Goal: Use online tool/utility: Use online tool/utility

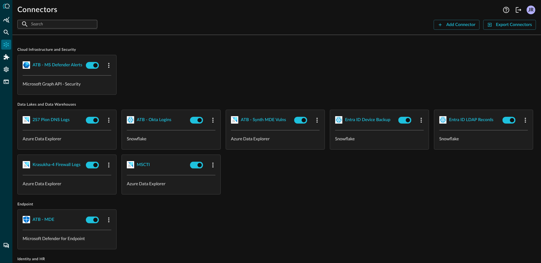
click at [163, 76] on div "ATB - MS Defender Alerts Microsoft Graph API - Security" at bounding box center [276, 75] width 519 height 40
click at [5, 83] on icon "FSQL" at bounding box center [6, 82] width 6 height 6
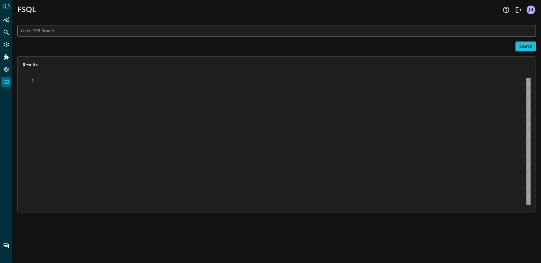
click at [60, 35] on input "text" at bounding box center [278, 30] width 515 height 11
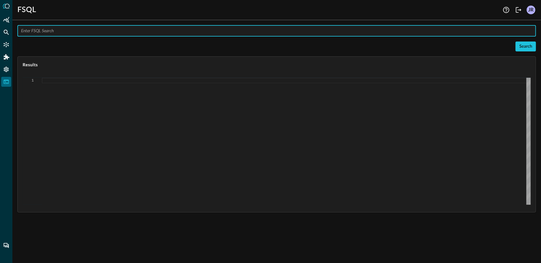
paste input "QUERY process_activity.process.(name + cmd_line), process_activity.process.file…"
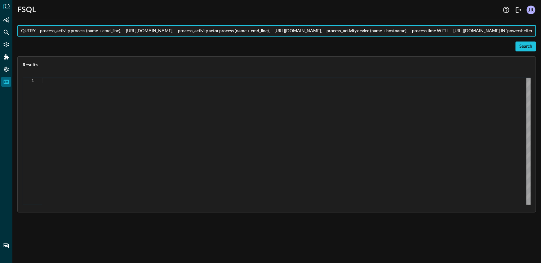
scroll to position [0, 768]
type input "QUERY process_activity.process.(name + cmd_line), process_activity.process.file…"
click at [525, 50] on div "Search" at bounding box center [526, 47] width 13 height 8
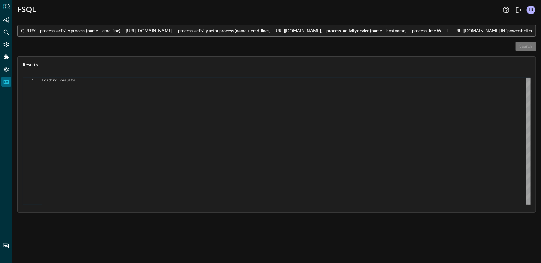
type textarea "{ "response": [ { "status": "connected" }, { "error": "Failed to execute comman…"
click at [114, 32] on input "QUERY process_activity.process.(name + cmd_line), process_activity.process.file…" at bounding box center [278, 30] width 515 height 11
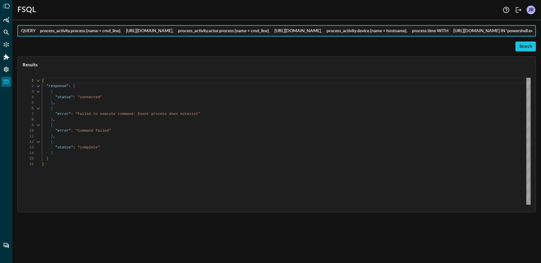
paste input "_activity"
type input "QUERY process_activity.process.(name + cmd_line), process_activity.process.file…"
click at [526, 47] on div "Search" at bounding box center [526, 47] width 13 height 8
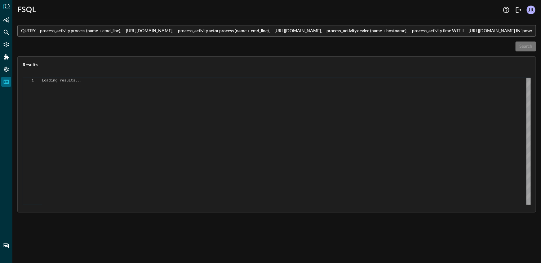
scroll to position [0, 0]
type textarea "{ "response": [ { "status": "connected" }, { "error": "Failed to execute comman…"
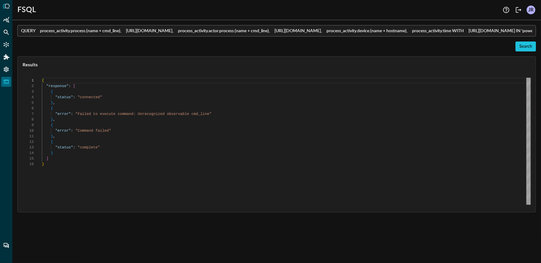
scroll to position [56, 0]
click at [154, 34] on input "QUERY process_activity.process.(name + cmd_line), process_activity.process.file…" at bounding box center [278, 30] width 515 height 11
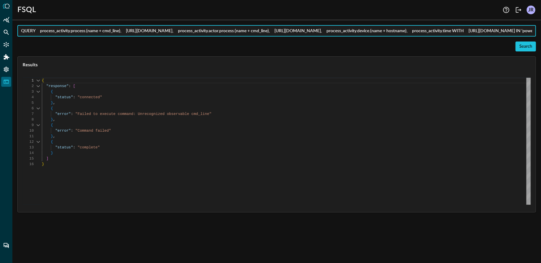
paste input "line CONTAINS 'Net.WebClient' OR %cmdline CONTAINS 'Invoke-WebRequest' OR %cmdl…"
type input "QUERY process_activity.process.(name + cmd_line), process_activity.process.file…"
click at [530, 49] on div "Search" at bounding box center [526, 47] width 13 height 8
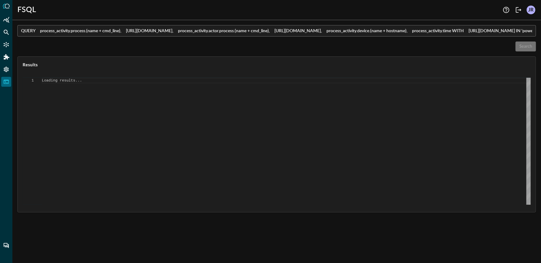
scroll to position [0, 0]
type textarea "{ "response": [ { "status": "connected" }, { "error": "Failed to execute comman…"
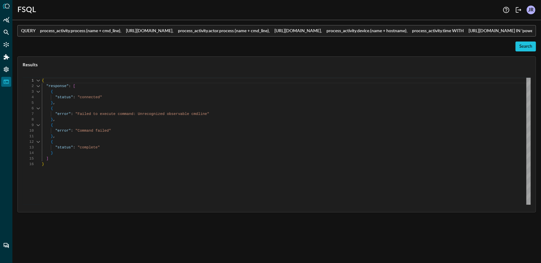
click at [164, 32] on input "QUERY process_activity.process.(name + cmd_line), process_activity.process.file…" at bounding box center [278, 30] width 515 height 11
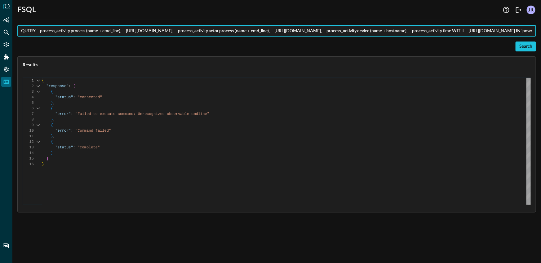
paste input "( %process_name IN 'powershell.exe', 'powershell_ise.exe' ) AND ( %command_line…"
type input "QUERY process_activity.process.(name + cmd_line), process_activity.process.file…"
click at [527, 48] on div "Search" at bounding box center [526, 47] width 13 height 8
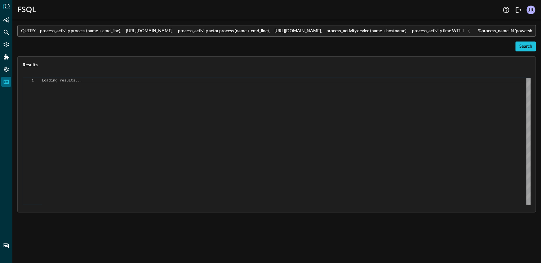
scroll to position [56, 0]
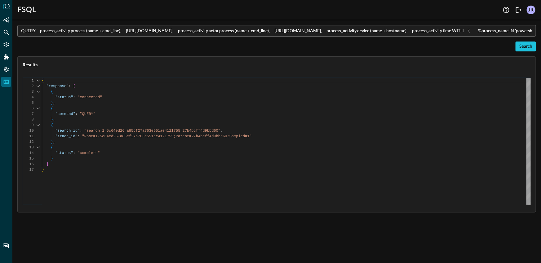
click at [91, 165] on div "{ "response" : [ { "status" : "connected" } , { "command" : "QUERY" } , { "sear…" at bounding box center [286, 141] width 489 height 127
click at [92, 168] on div "{ "response" : [ { "status" : "connected" } , { "command" : "QUERY" } , { "sear…" at bounding box center [286, 141] width 489 height 127
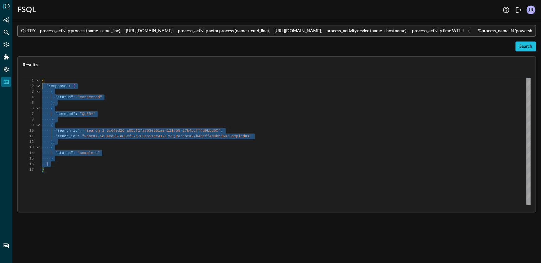
scroll to position [6, 0]
drag, startPoint x: 91, startPoint y: 168, endPoint x: 31, endPoint y: 80, distance: 106.2
click at [42, 80] on div "{ "response" : [ { "status" : "connected" } , { "command" : "QUERY" } , { "sear…" at bounding box center [286, 141] width 489 height 127
type textarea "{ "response": [ { "status": "connected" }, { "command": "QUERY" }, { "search_id…"
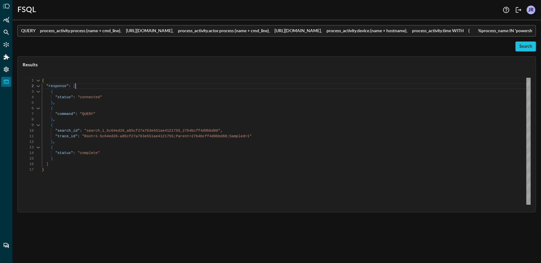
click at [390, 88] on div "{ "response" : [ { "status" : "connected" } , { "command" : "QUERY" } , { "sear…" at bounding box center [286, 141] width 489 height 127
click at [6, 31] on icon "Federated Search" at bounding box center [6, 32] width 6 height 6
